Goal: Find specific page/section: Find specific page/section

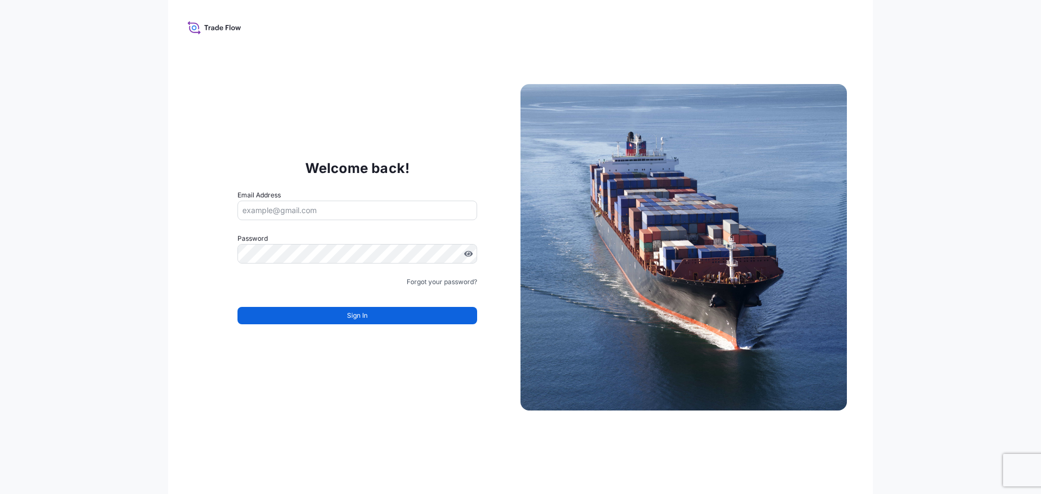
click at [248, 208] on input "Email Address" at bounding box center [357, 211] width 240 height 20
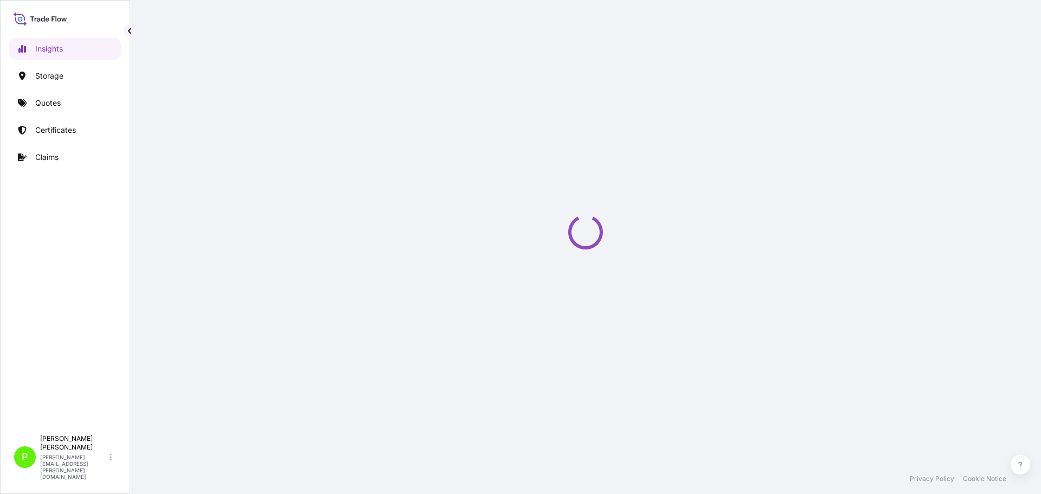
select select "2025"
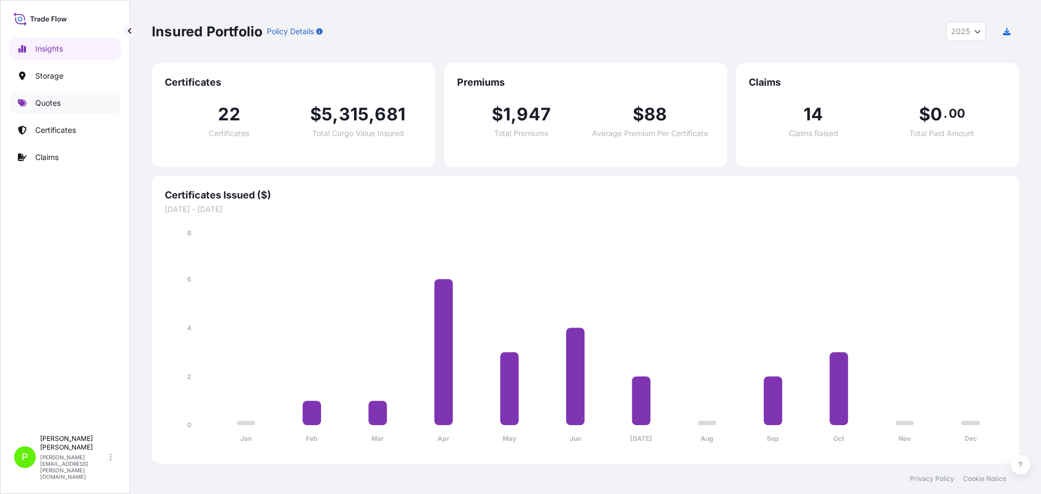
click at [46, 104] on p "Quotes" at bounding box center [47, 103] width 25 height 11
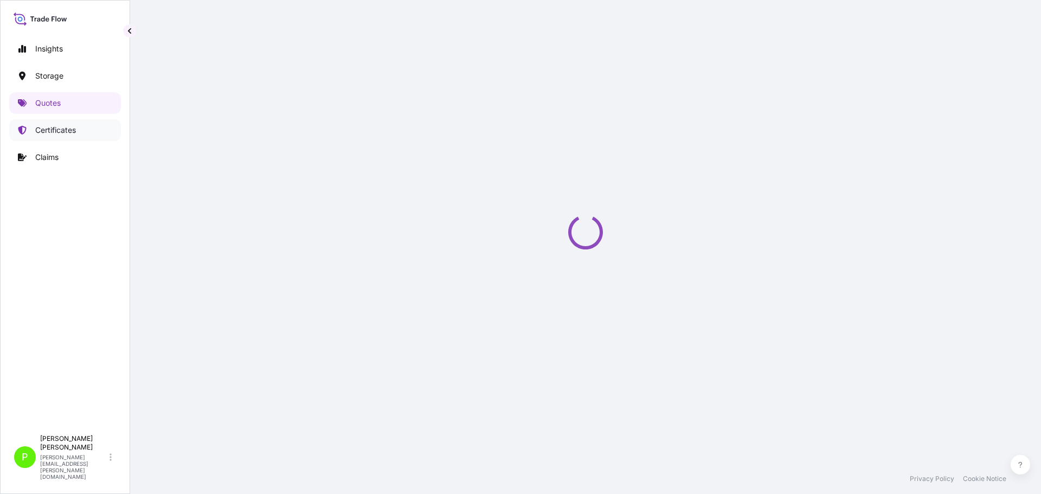
click at [53, 132] on p "Certificates" at bounding box center [55, 130] width 41 height 11
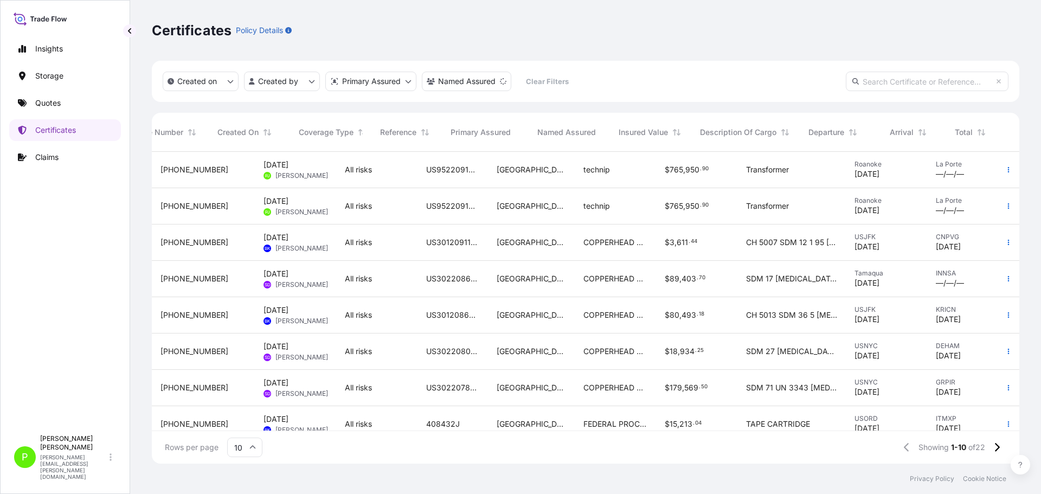
scroll to position [0, 68]
